Goal: Task Accomplishment & Management: Use online tool/utility

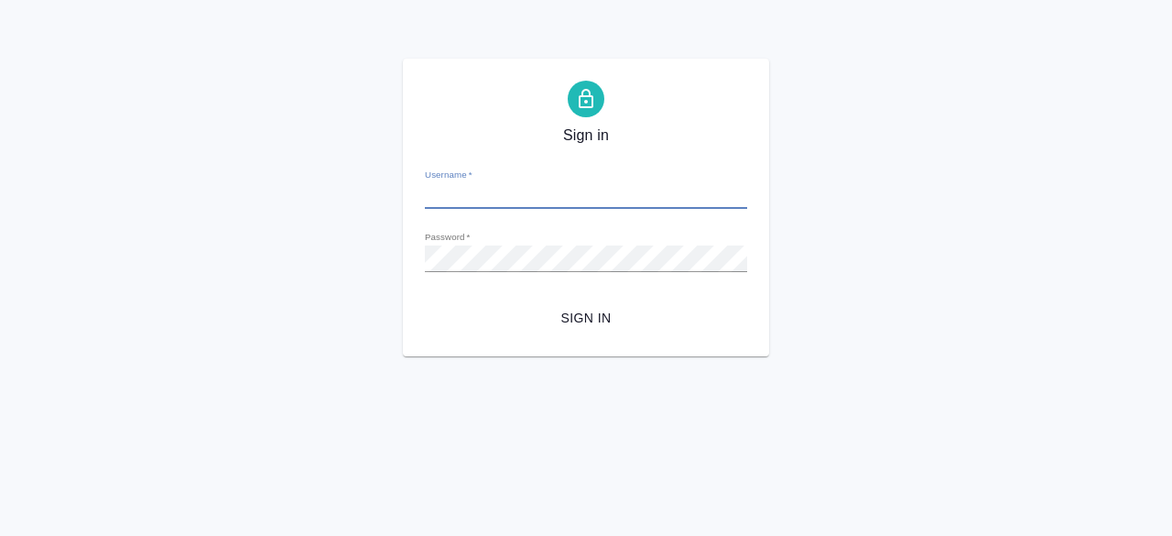
type input "r.komarov@awatera.com"
click at [570, 335] on div "Sign in Username   * r.komarov@awatera.com Password   * urlPath   * /Order/68c2…" at bounding box center [586, 208] width 366 height 298
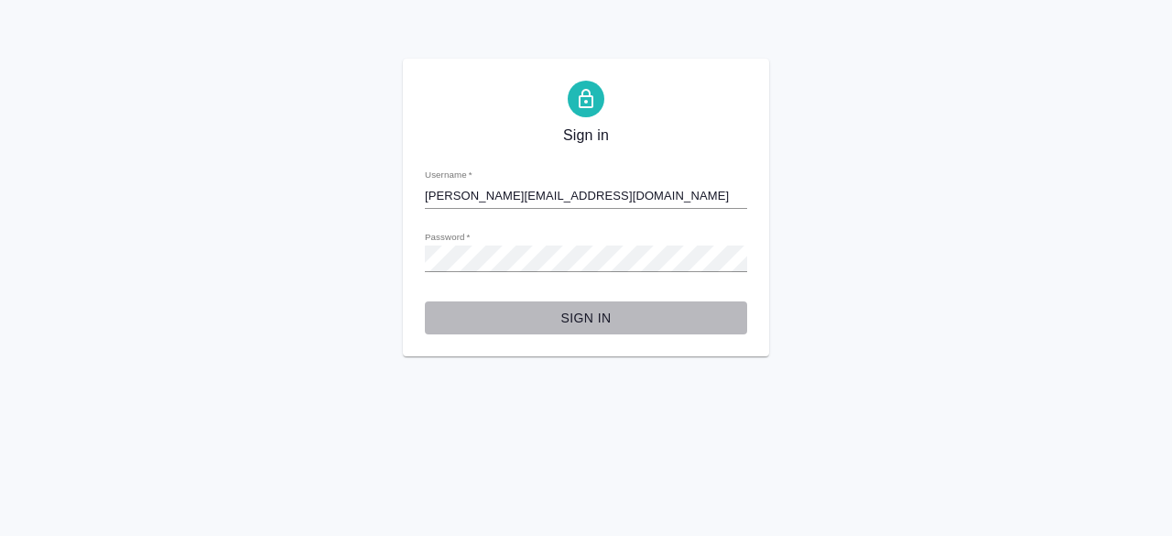
click at [570, 325] on span "Sign in" at bounding box center [586, 318] width 293 height 23
